Goal: Navigation & Orientation: Go to known website

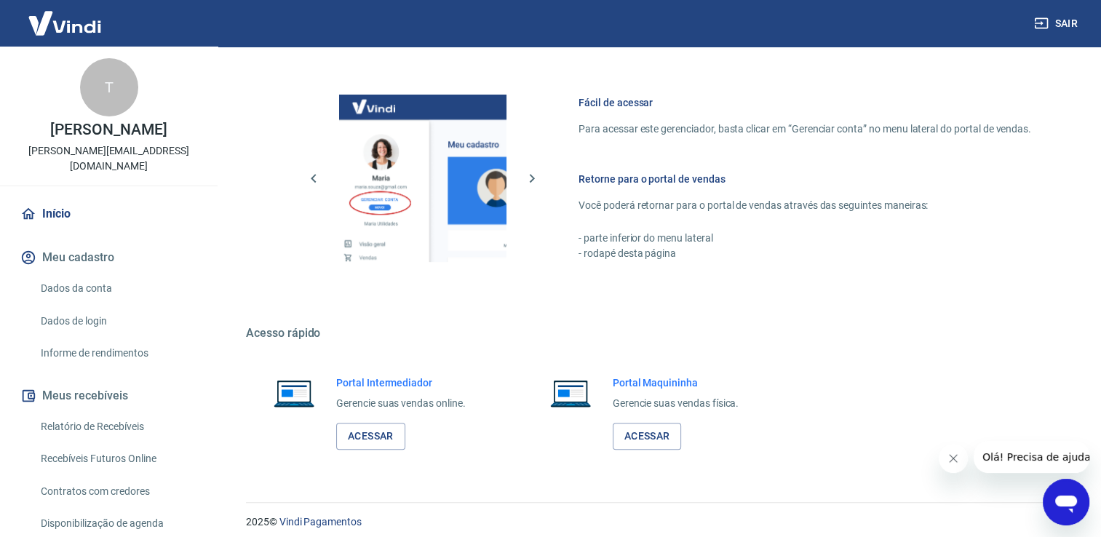
scroll to position [611, 0]
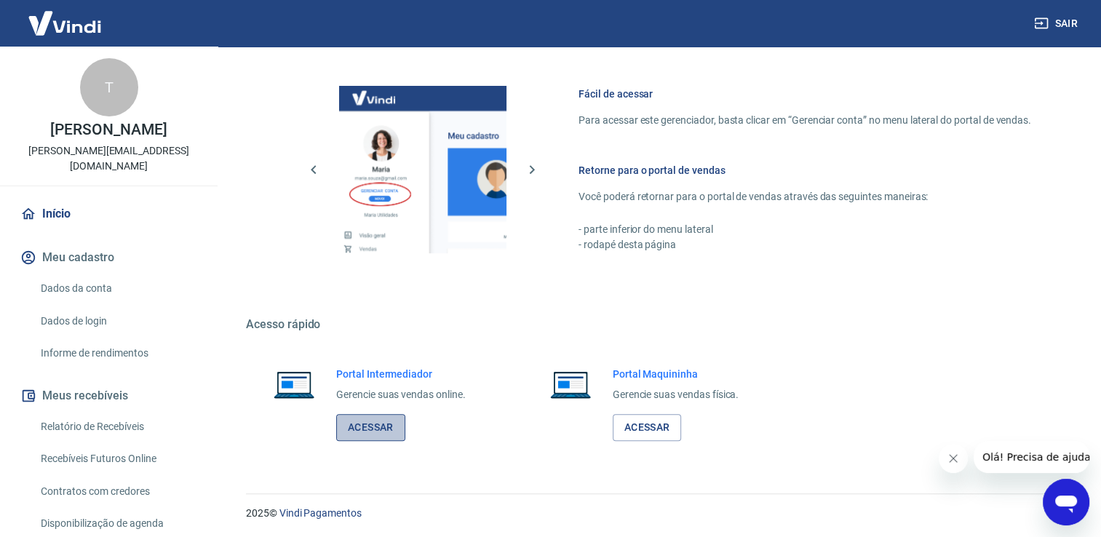
click at [368, 432] on link "Acessar" at bounding box center [370, 427] width 69 height 27
